Goal: Browse casually

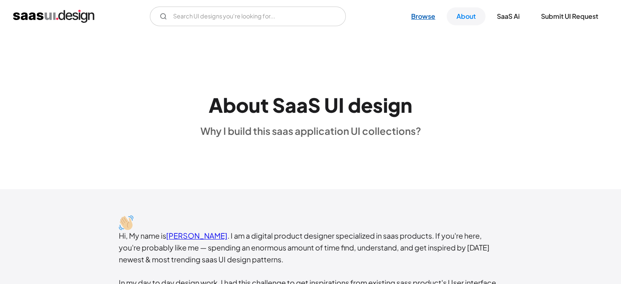
click at [418, 22] on link "Browse" at bounding box center [423, 16] width 44 height 18
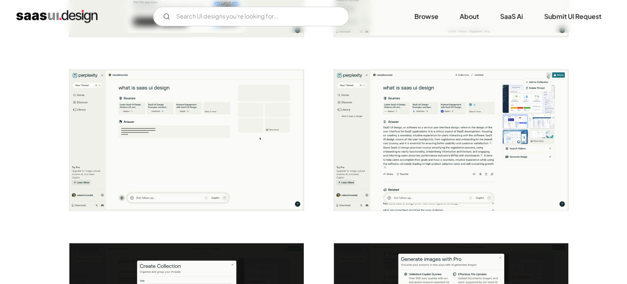
scroll to position [816, 0]
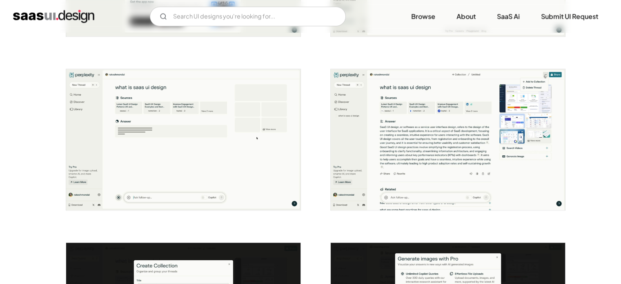
click at [461, 142] on img "open lightbox" at bounding box center [447, 139] width 234 height 141
